Goal: Task Accomplishment & Management: Use online tool/utility

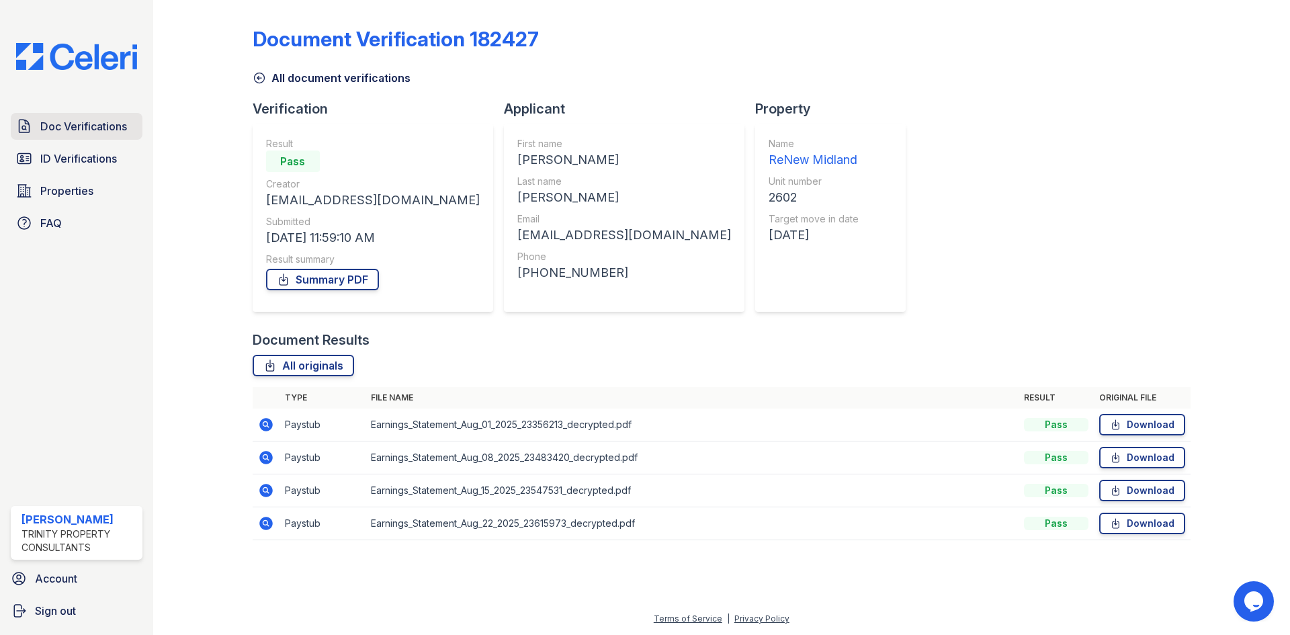
click at [91, 130] on span "Doc Verifications" at bounding box center [83, 126] width 87 height 16
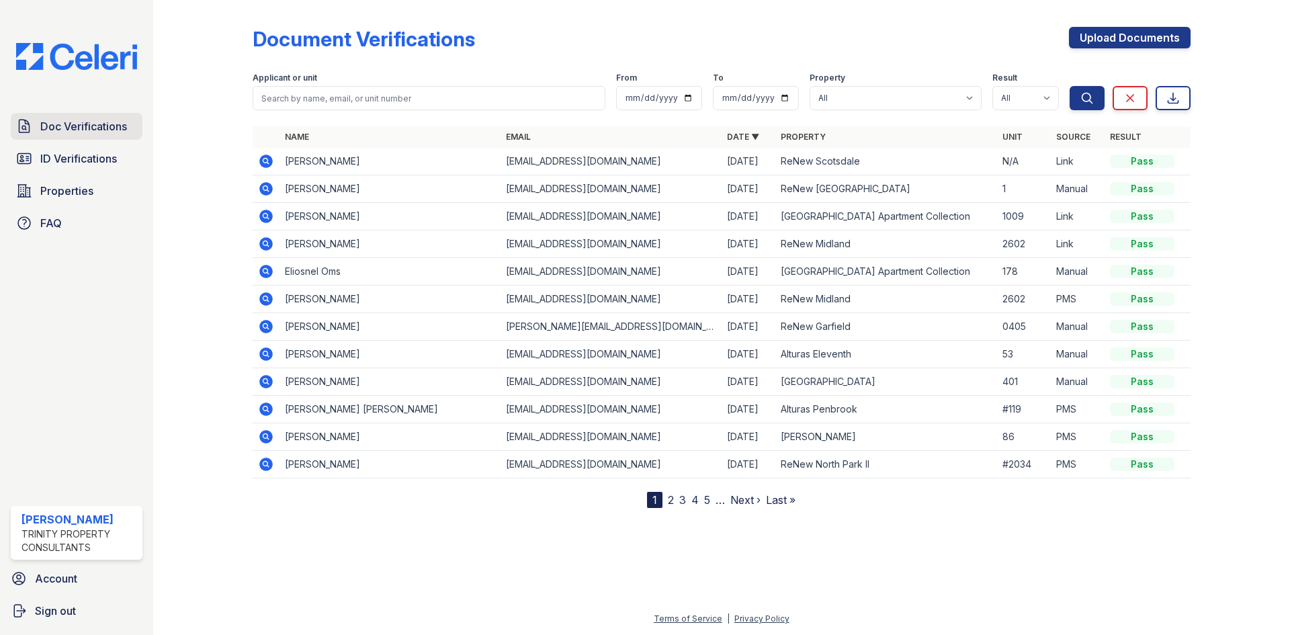
click at [35, 123] on link "Doc Verifications" at bounding box center [77, 126] width 132 height 27
click at [35, 126] on link "Doc Verifications" at bounding box center [77, 126] width 132 height 27
click at [36, 127] on link "Doc Verifications" at bounding box center [77, 126] width 132 height 27
click at [69, 198] on span "Properties" at bounding box center [66, 191] width 53 height 16
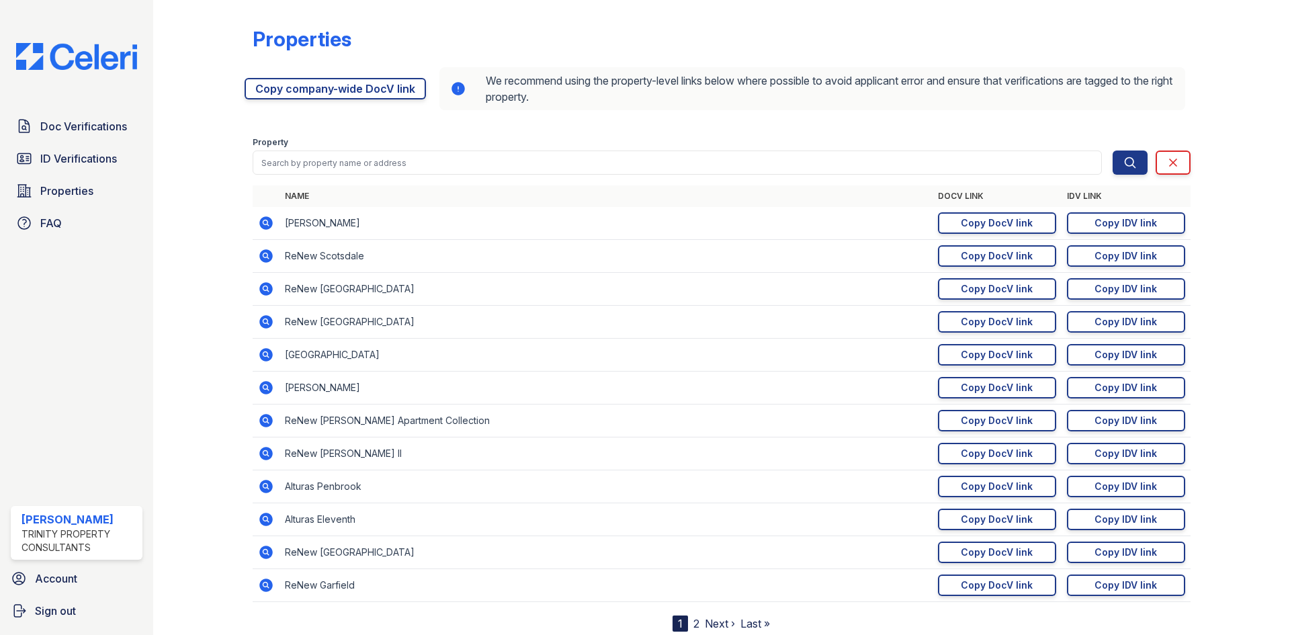
click at [693, 621] on nav "1 2 Next › Last »" at bounding box center [720, 623] width 97 height 16
click at [693, 627] on link "2" at bounding box center [696, 623] width 6 height 13
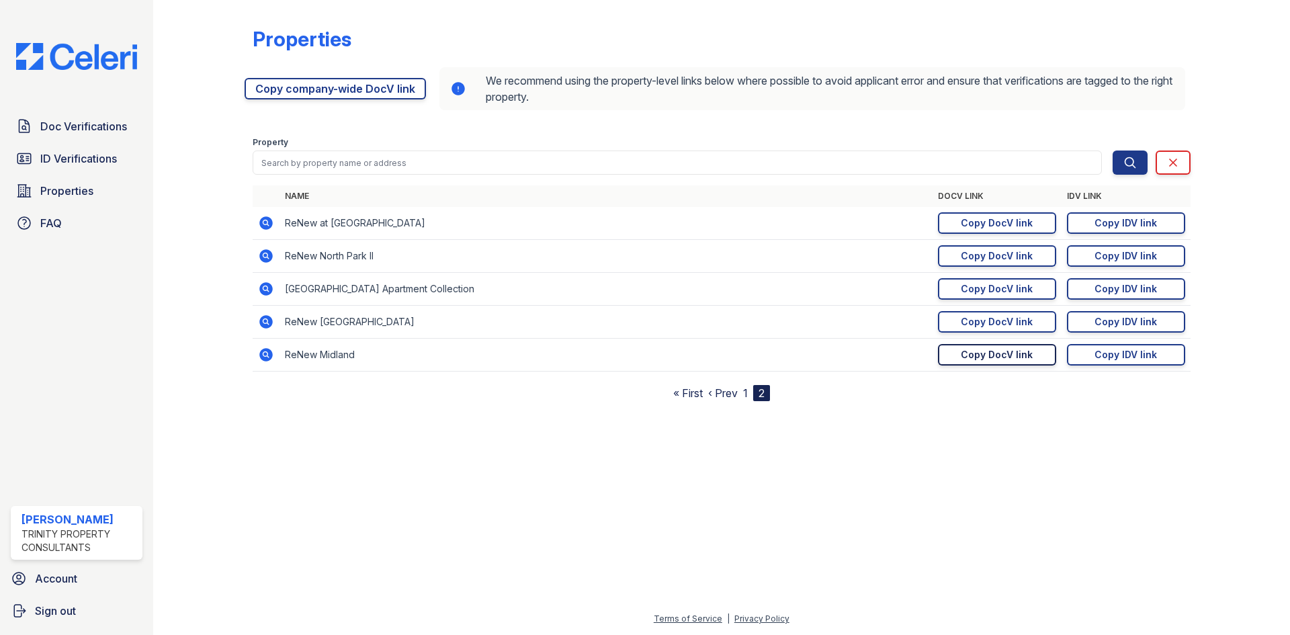
click at [989, 357] on div "Copy DocV link" at bounding box center [997, 354] width 72 height 13
click at [87, 128] on span "Doc Verifications" at bounding box center [83, 126] width 87 height 16
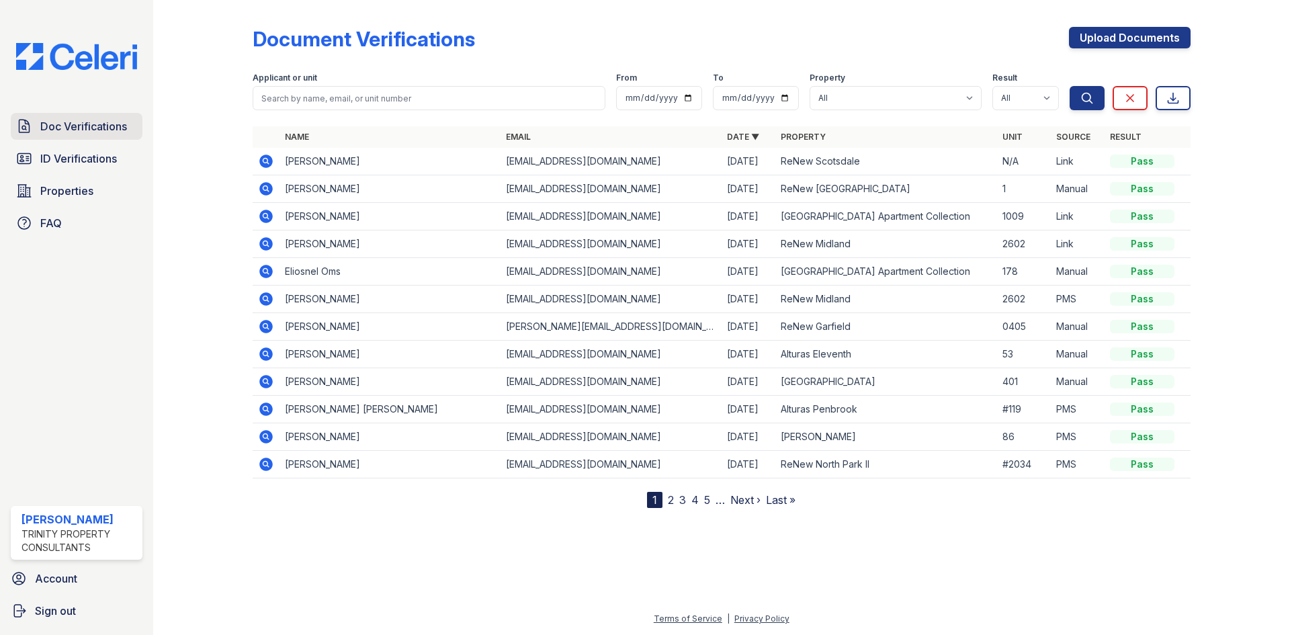
click at [96, 130] on span "Doc Verifications" at bounding box center [83, 126] width 87 height 16
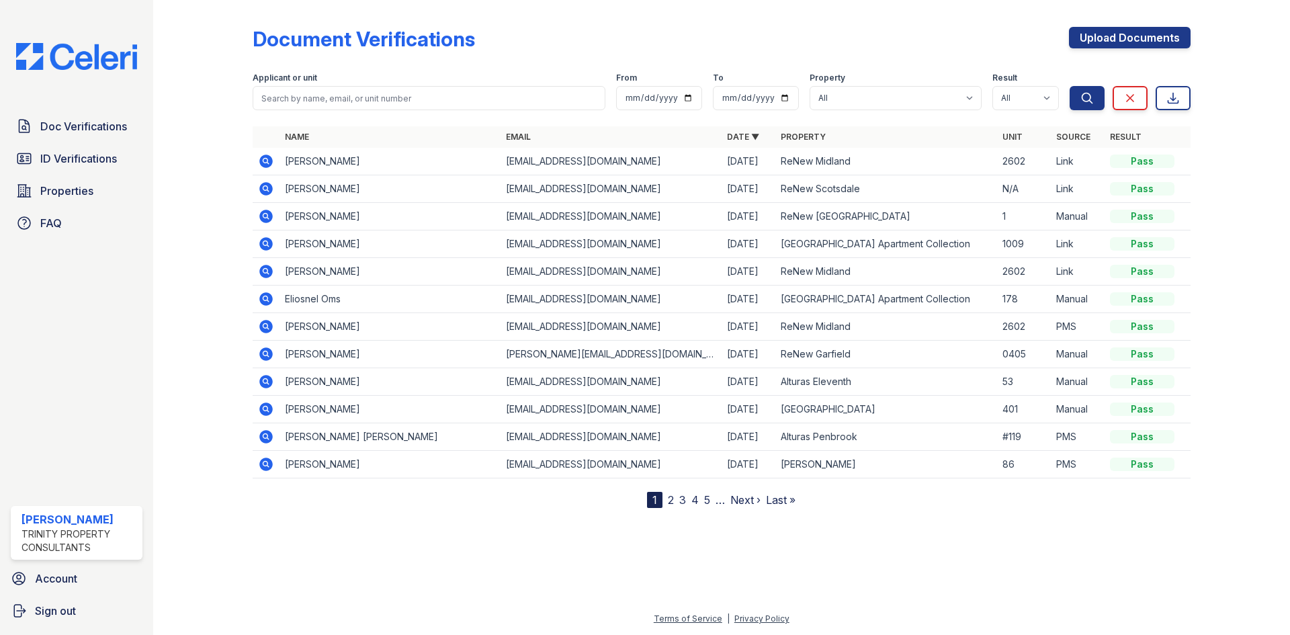
click at [260, 158] on icon at bounding box center [266, 161] width 16 height 16
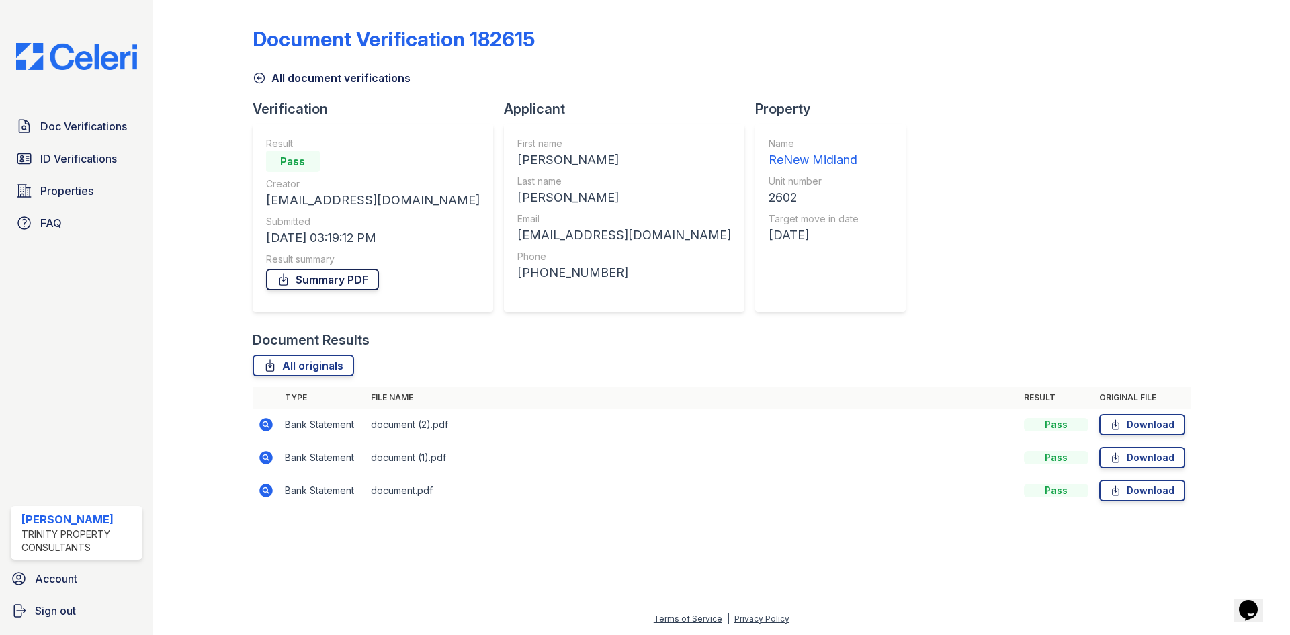
click at [334, 269] on link "Summary PDF" at bounding box center [322, 279] width 113 height 21
